Goal: Find specific page/section: Locate a particular part of the current website

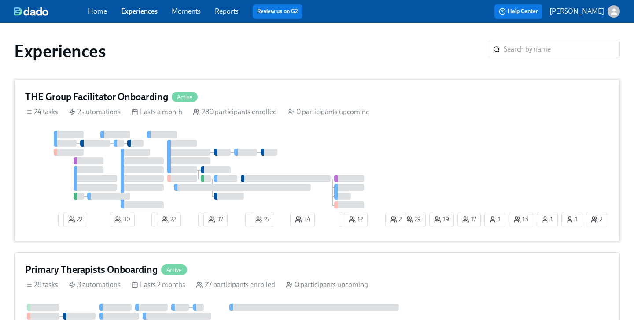
click at [132, 96] on h4 "THE Group Facilitator Onboarding" at bounding box center [96, 96] width 143 height 13
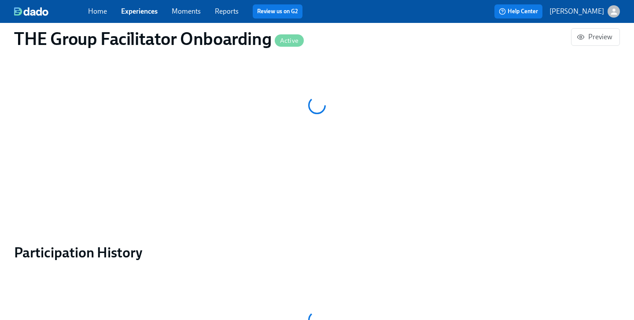
scroll to position [727, 0]
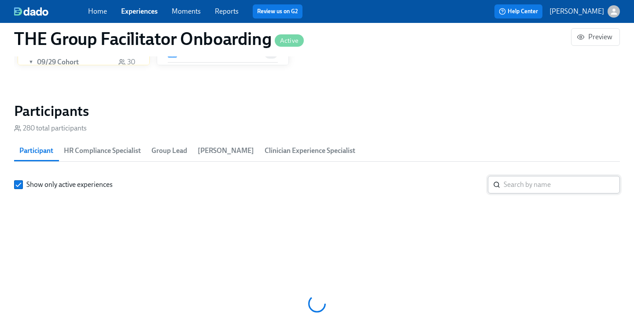
click at [525, 181] on input "search" at bounding box center [562, 185] width 116 height 18
paste input "[PERSON_NAME]"
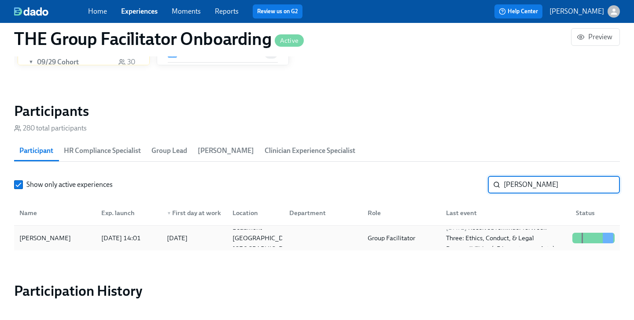
type input "[PERSON_NAME]"
click at [43, 240] on div "[PERSON_NAME]" at bounding box center [45, 237] width 59 height 11
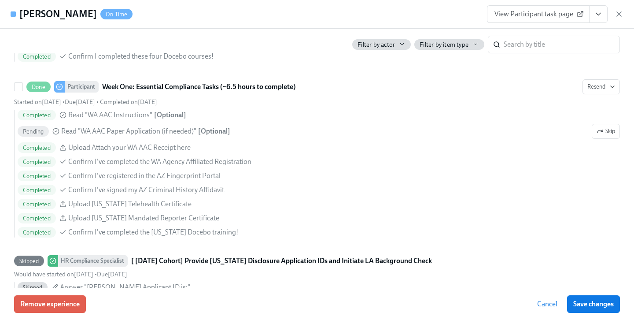
scroll to position [675, 0]
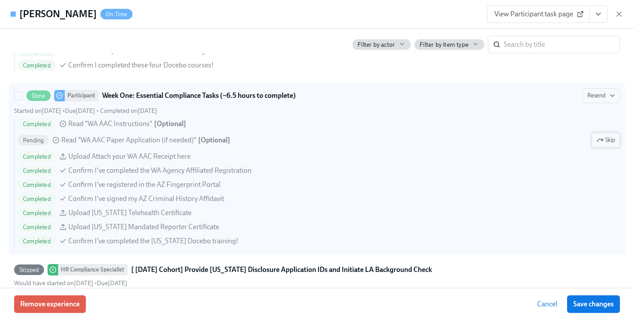
click at [606, 138] on span "Skip" at bounding box center [606, 140] width 18 height 9
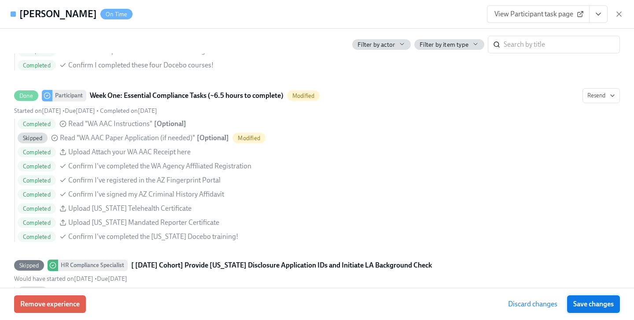
click at [598, 301] on span "Save changes" at bounding box center [593, 303] width 41 height 9
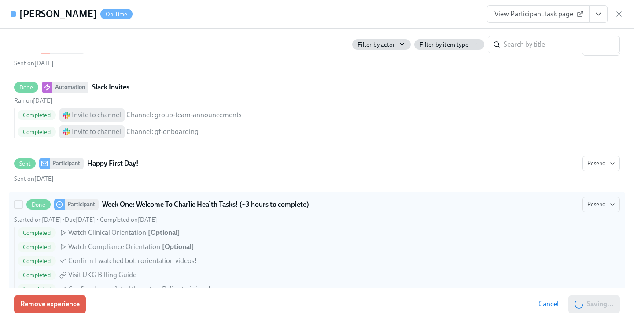
scroll to position [0, 0]
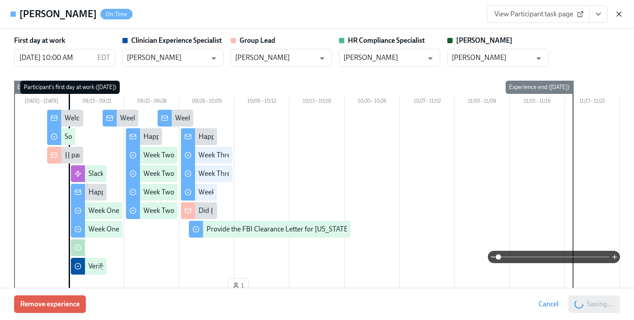
click at [618, 12] on icon "button" at bounding box center [619, 14] width 9 height 9
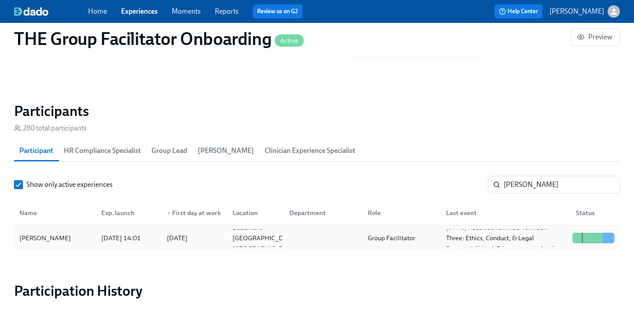
click at [85, 238] on div "[PERSON_NAME]" at bounding box center [55, 238] width 78 height 18
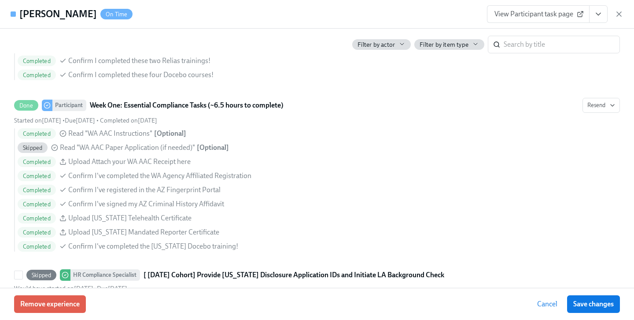
scroll to position [662, 0]
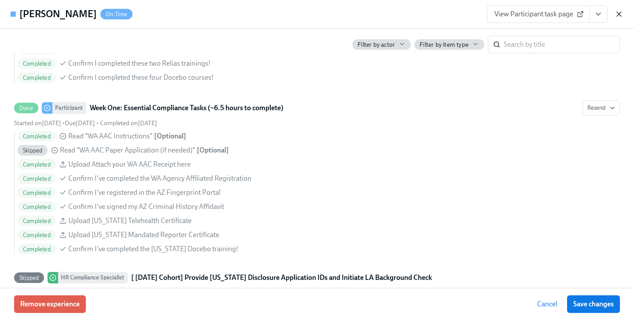
click at [618, 13] on icon "button" at bounding box center [619, 14] width 9 height 9
